Goal: Check status: Check status

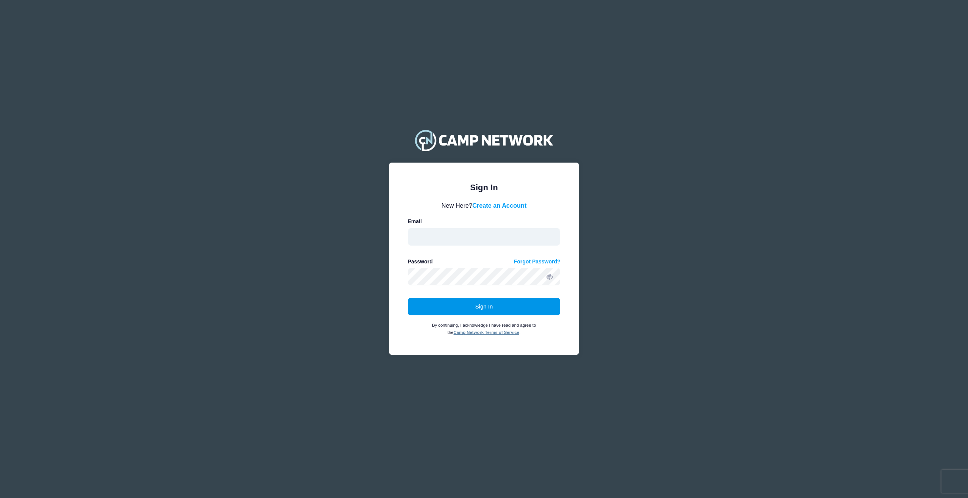
type input "[PERSON_NAME][EMAIL_ADDRESS][DOMAIN_NAME]"
click at [461, 305] on button "Sign In" at bounding box center [484, 306] width 153 height 17
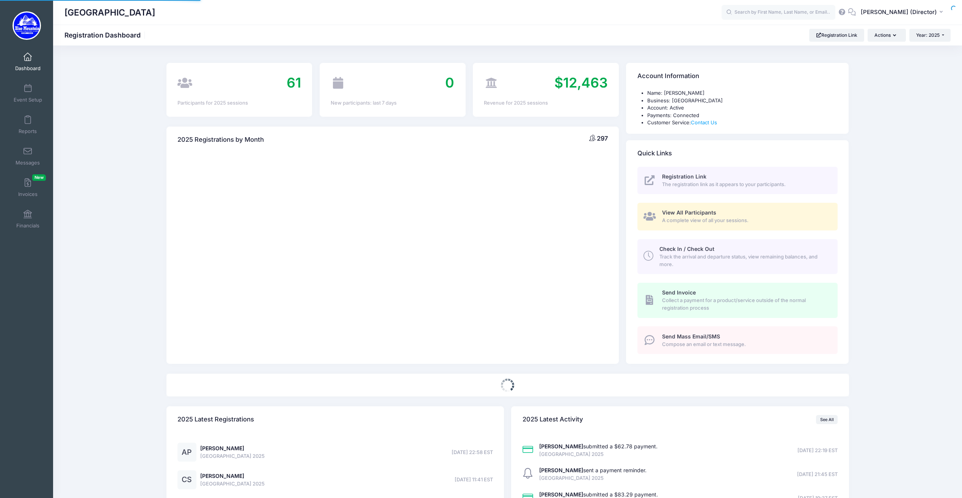
select select
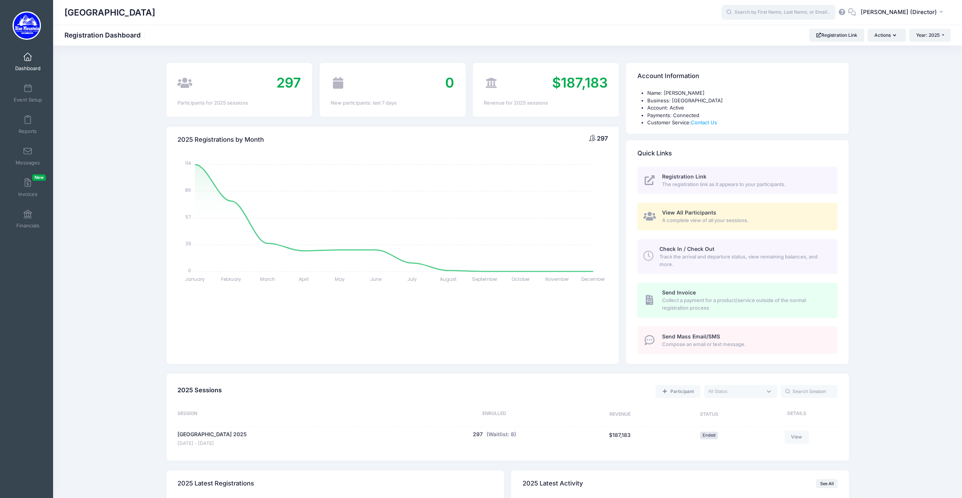
click at [775, 15] on input "text" at bounding box center [779, 12] width 114 height 15
click at [766, 66] on p "Delaney Gradwell" at bounding box center [792, 62] width 125 height 8
type input "Delaney Gradwell (Blue Mountain Cross Country Camp 2025, Aug-17, 2025)"
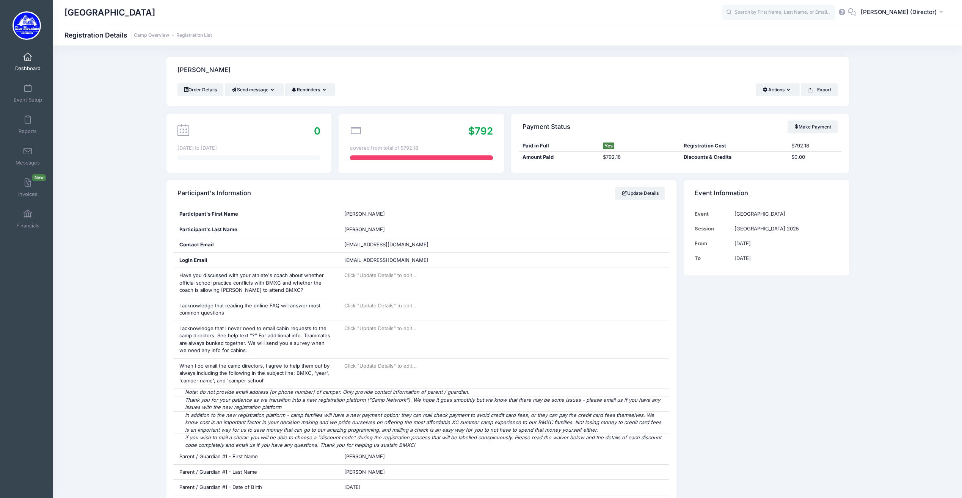
drag, startPoint x: 122, startPoint y: 317, endPoint x: 104, endPoint y: 184, distance: 133.7
